Goal: Transaction & Acquisition: Purchase product/service

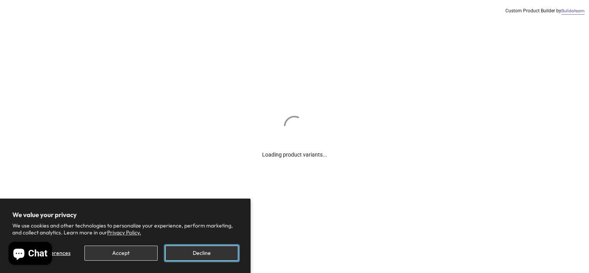
click at [212, 250] on button "Decline" at bounding box center [201, 253] width 73 height 15
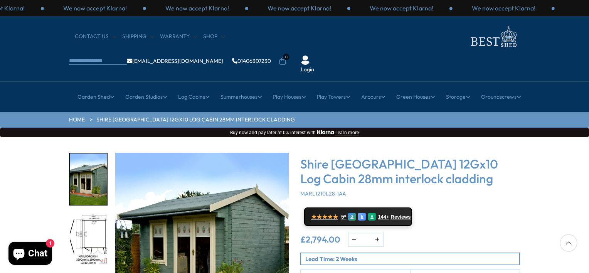
click at [569, 244] on div at bounding box center [569, 243] width 18 height 18
click at [568, 241] on div at bounding box center [569, 243] width 18 height 18
click at [485, 255] on p "Lead Time: 2 Weeks" at bounding box center [412, 259] width 214 height 8
click at [83, 214] on img "2 / 16" at bounding box center [88, 239] width 37 height 51
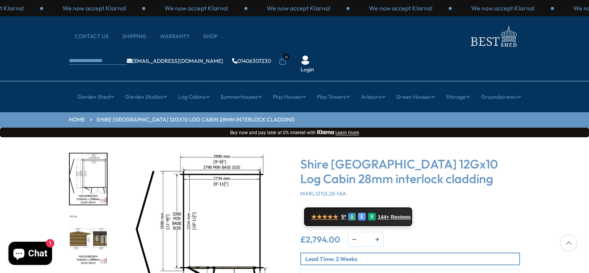
click at [102, 216] on img "3 / 16" at bounding box center [88, 239] width 37 height 51
